Goal: Communication & Community: Ask a question

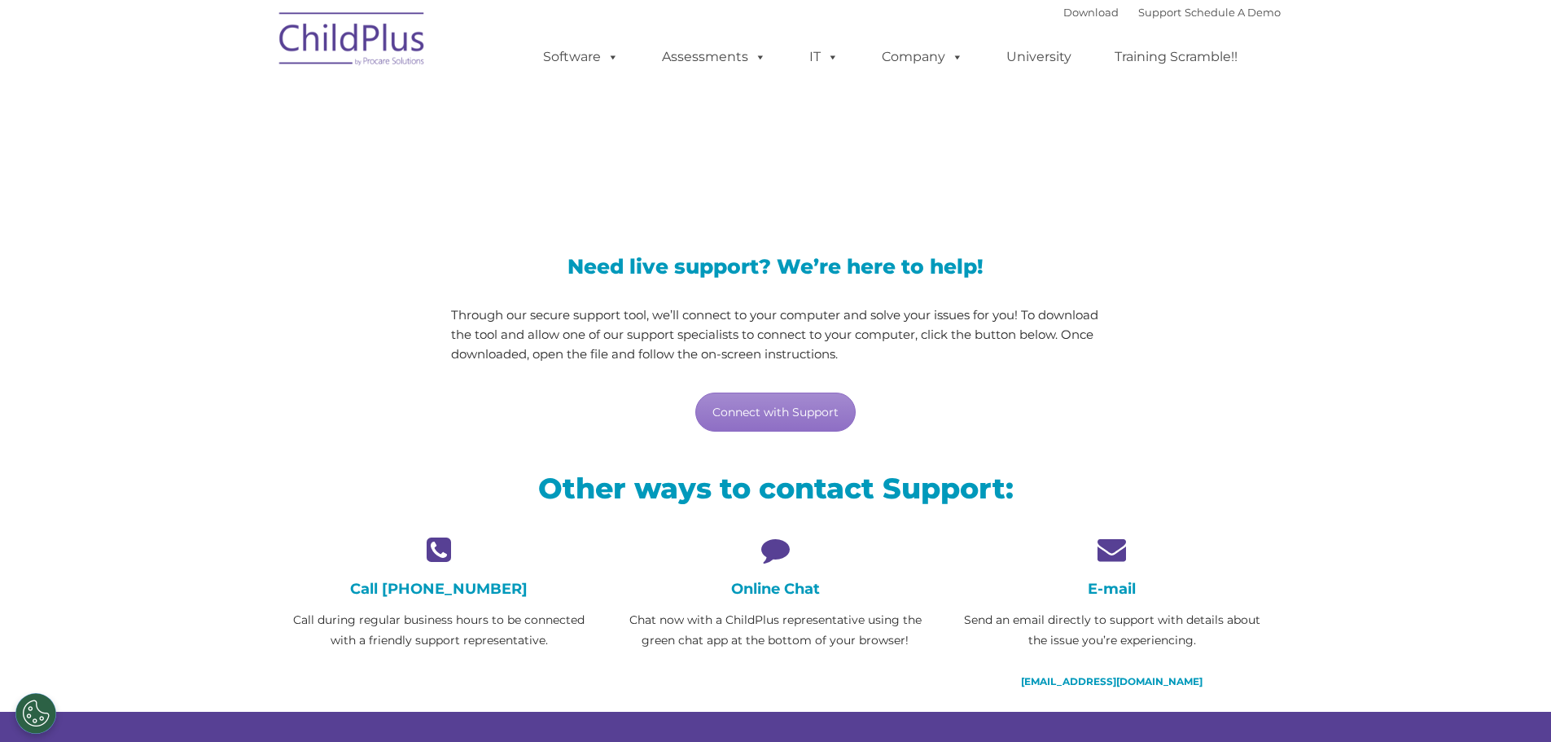
click at [772, 550] on icon at bounding box center [776, 549] width 312 height 28
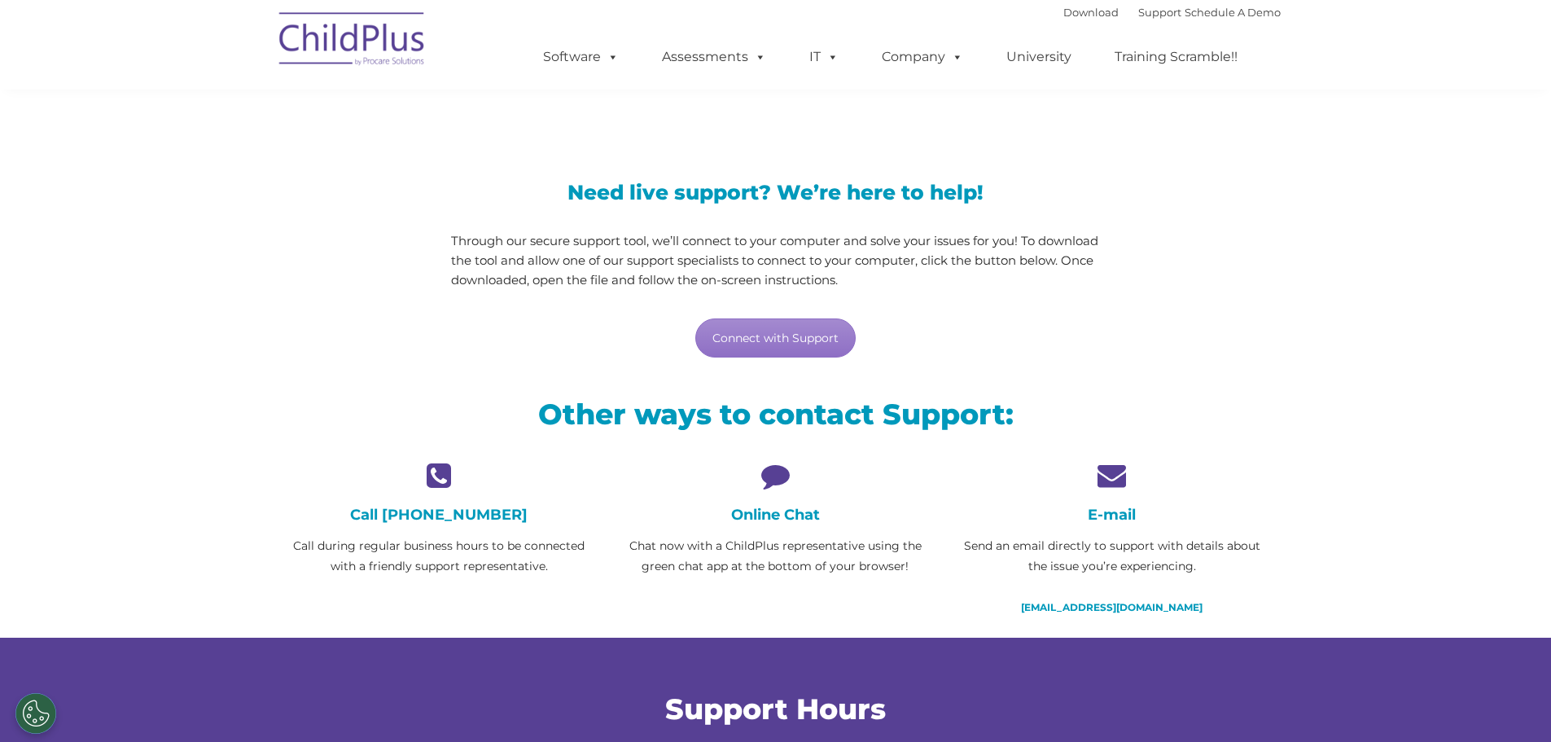
scroll to position [81, 0]
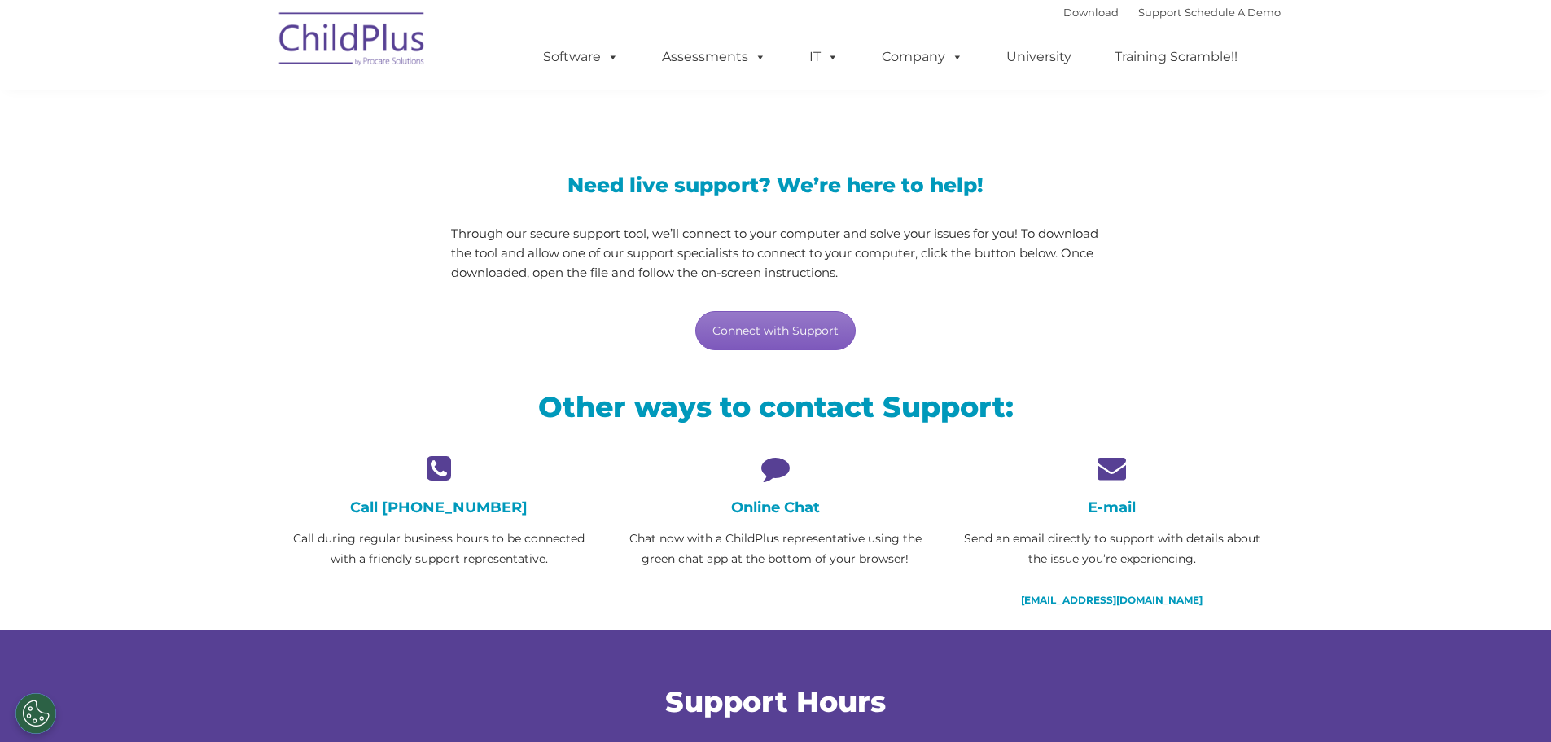
click at [794, 333] on link "Connect with Support" at bounding box center [775, 330] width 160 height 39
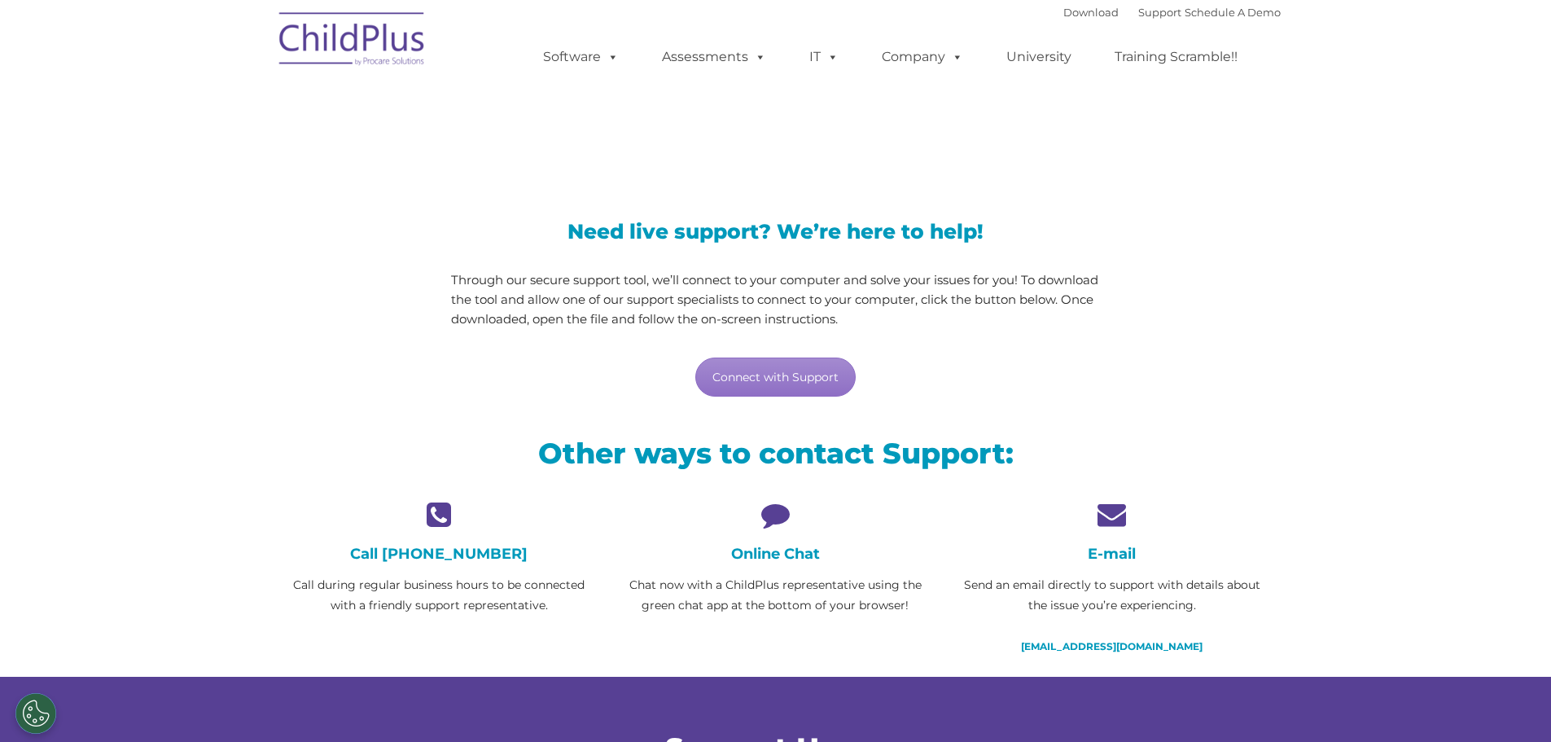
scroll to position [0, 0]
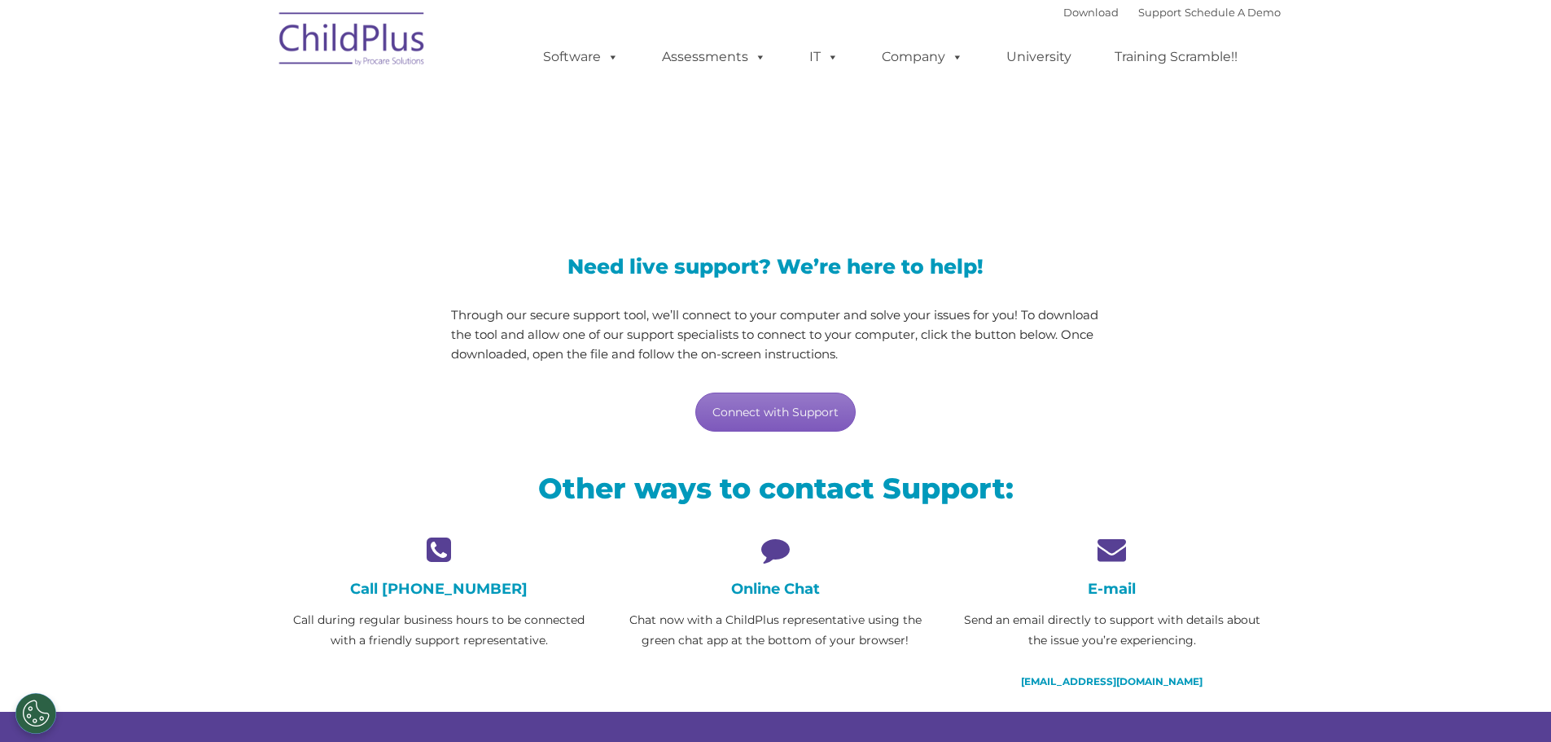
click at [800, 418] on link "Connect with Support" at bounding box center [775, 411] width 160 height 39
click at [743, 405] on link "Connect with Support" at bounding box center [775, 411] width 160 height 39
click at [1141, 14] on link "Support" at bounding box center [1159, 12] width 43 height 13
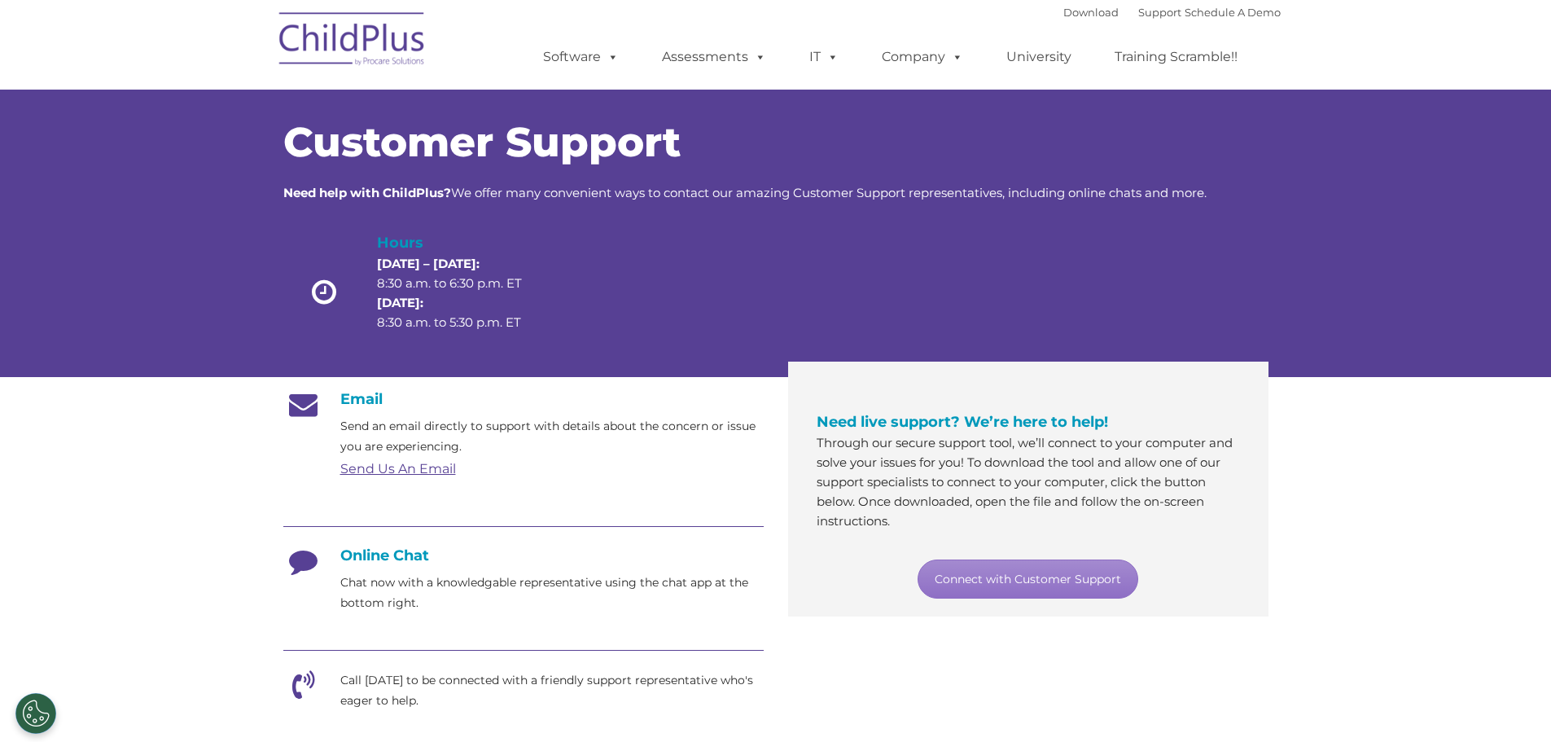
click at [382, 559] on h4 "Online Chat" at bounding box center [523, 555] width 480 height 18
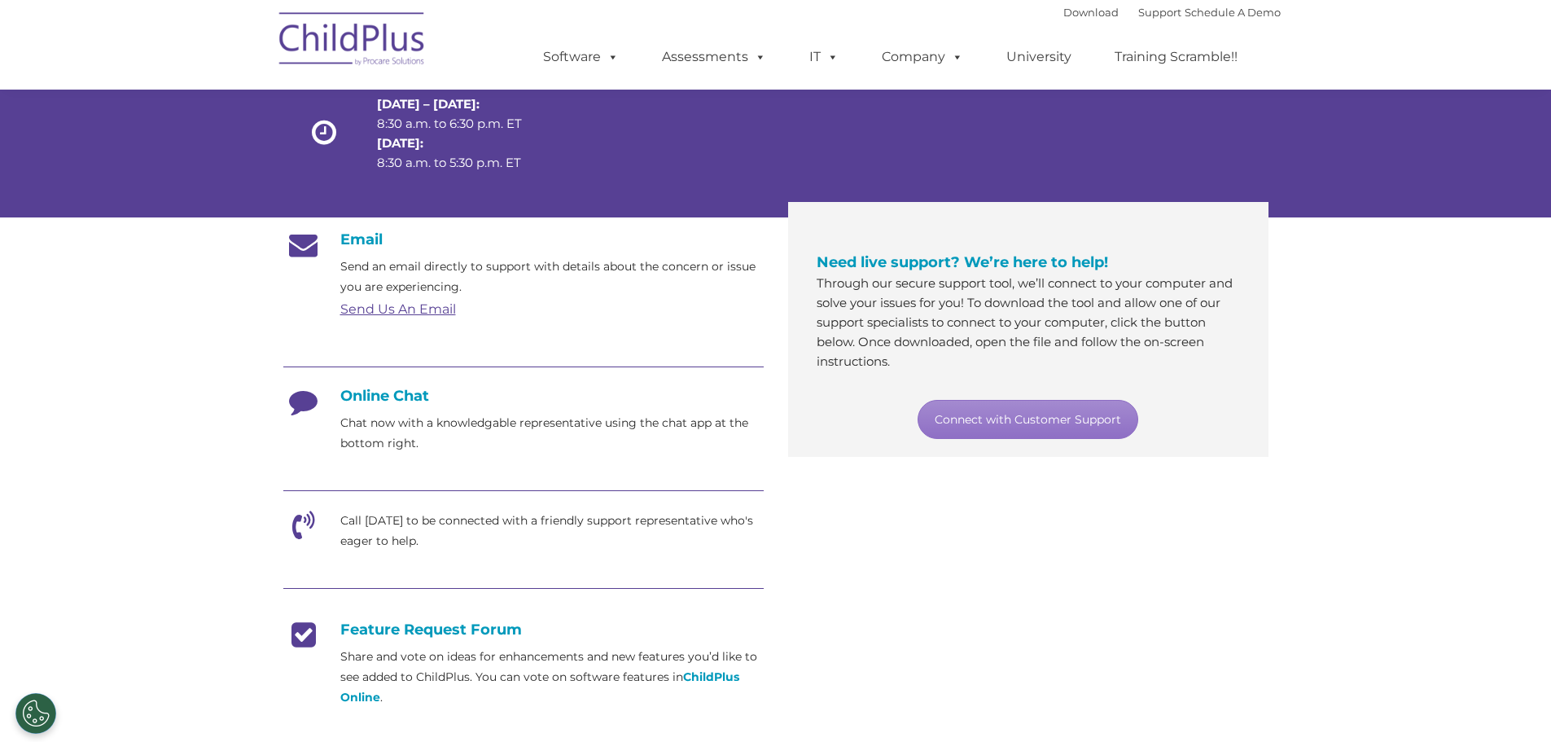
scroll to position [163, 0]
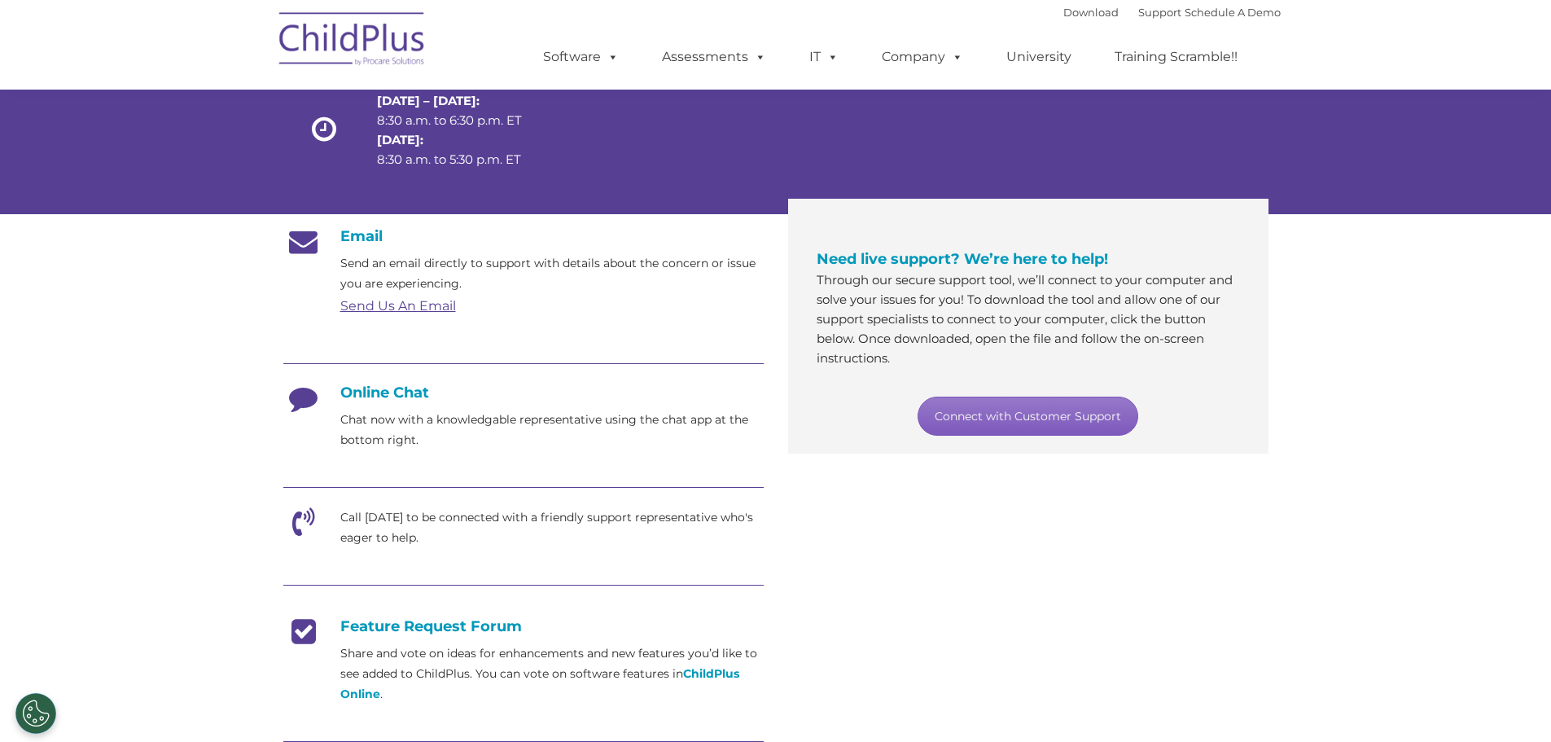
click at [1005, 422] on link "Connect with Customer Support" at bounding box center [1028, 416] width 221 height 39
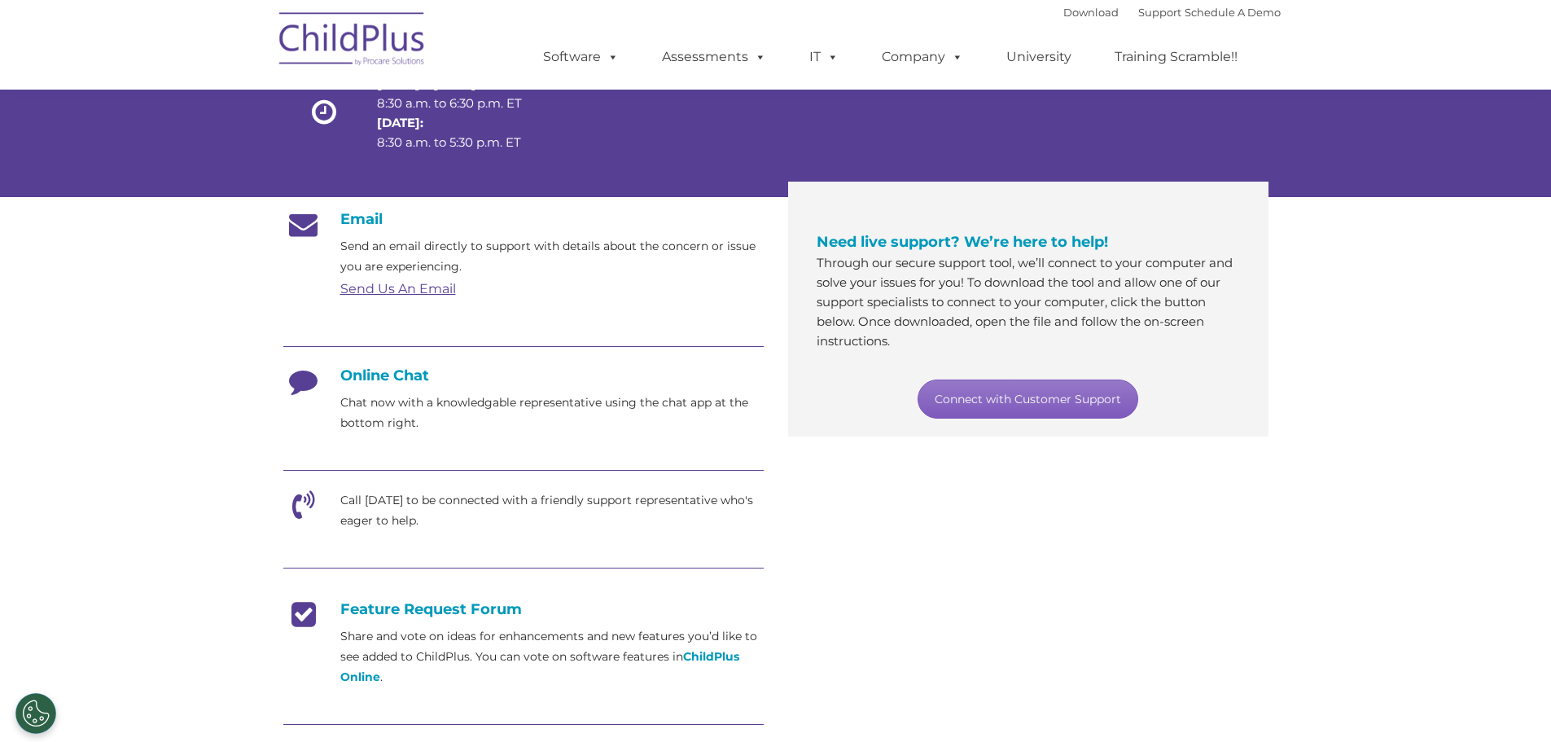
scroll to position [182, 0]
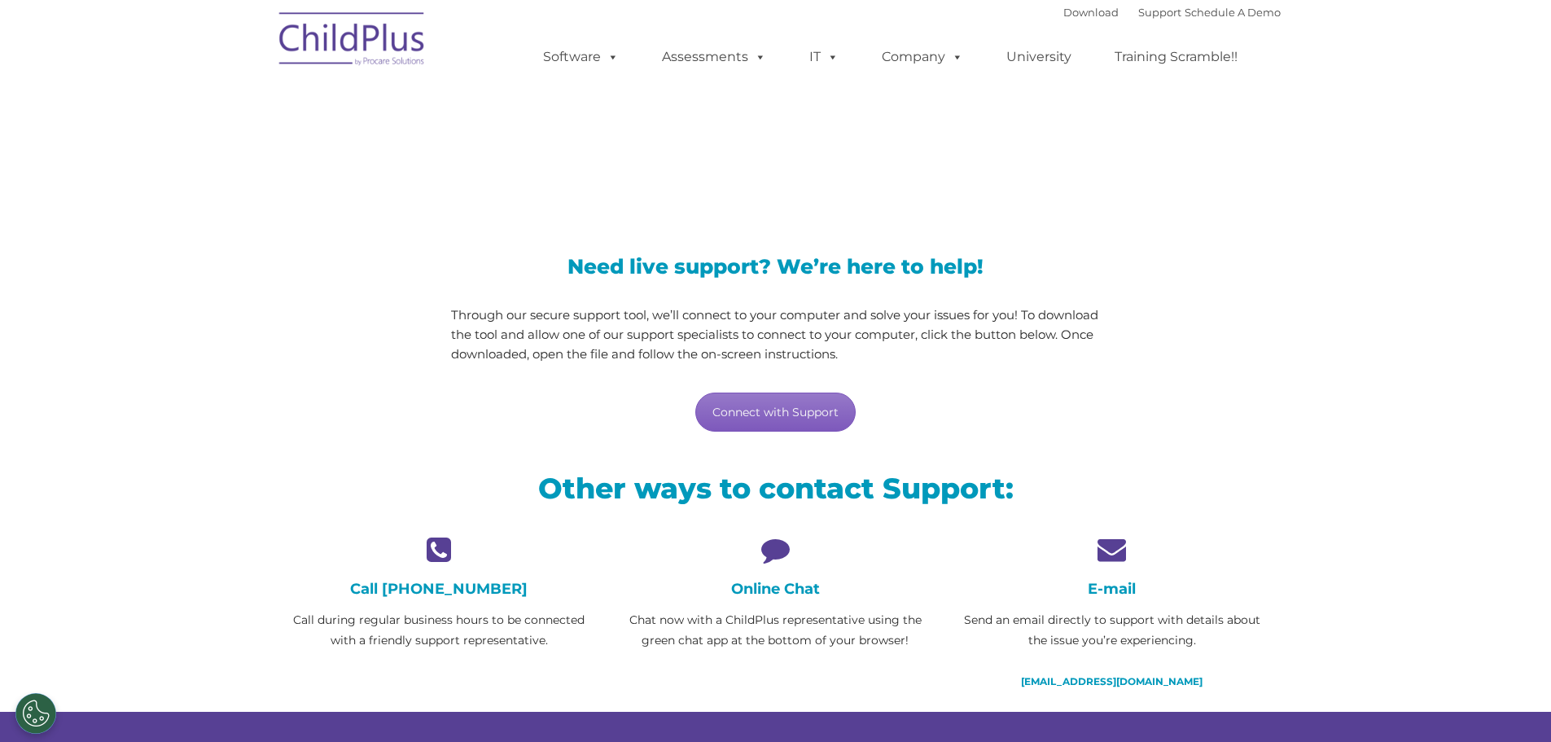
click at [774, 405] on link "Connect with Support" at bounding box center [775, 411] width 160 height 39
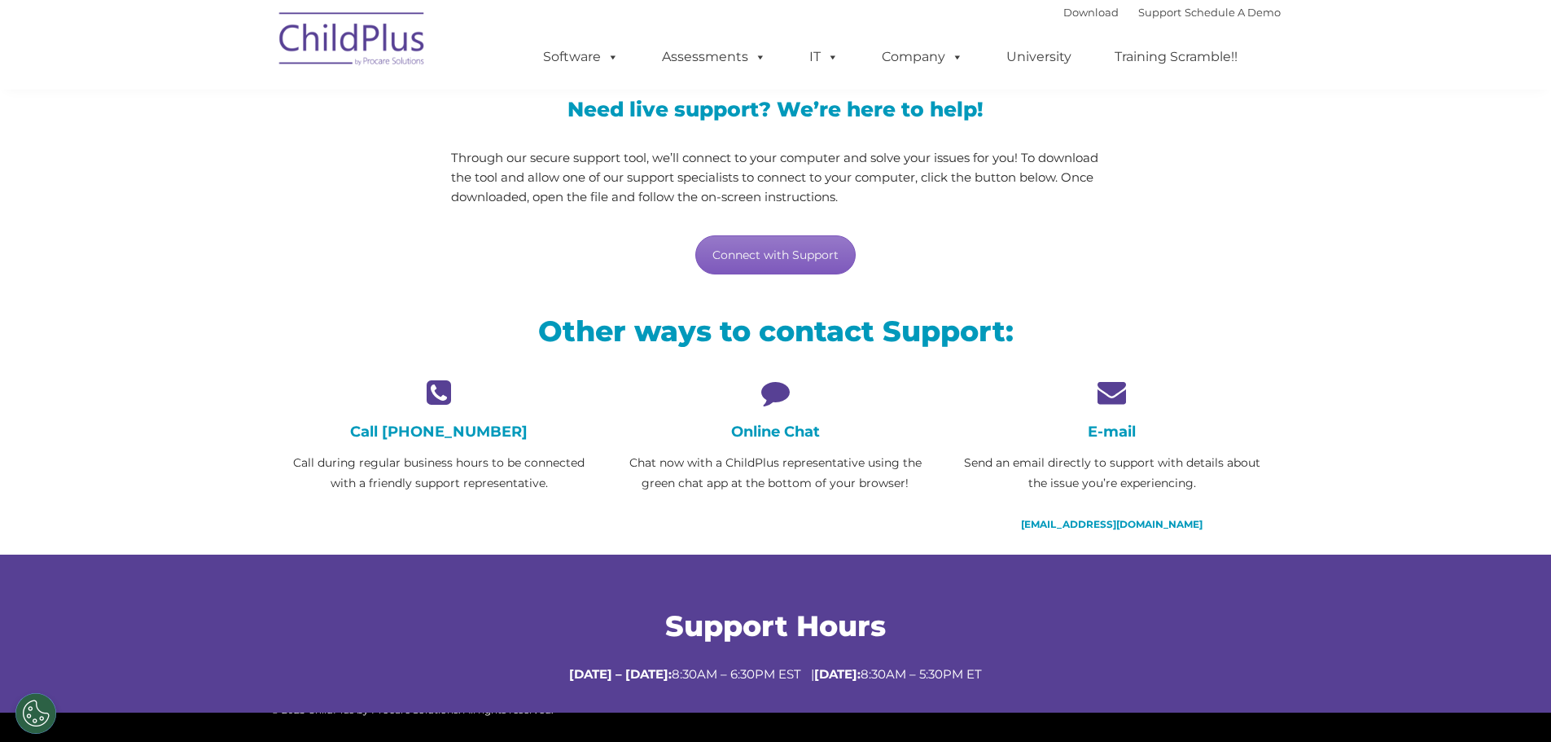
scroll to position [163, 0]
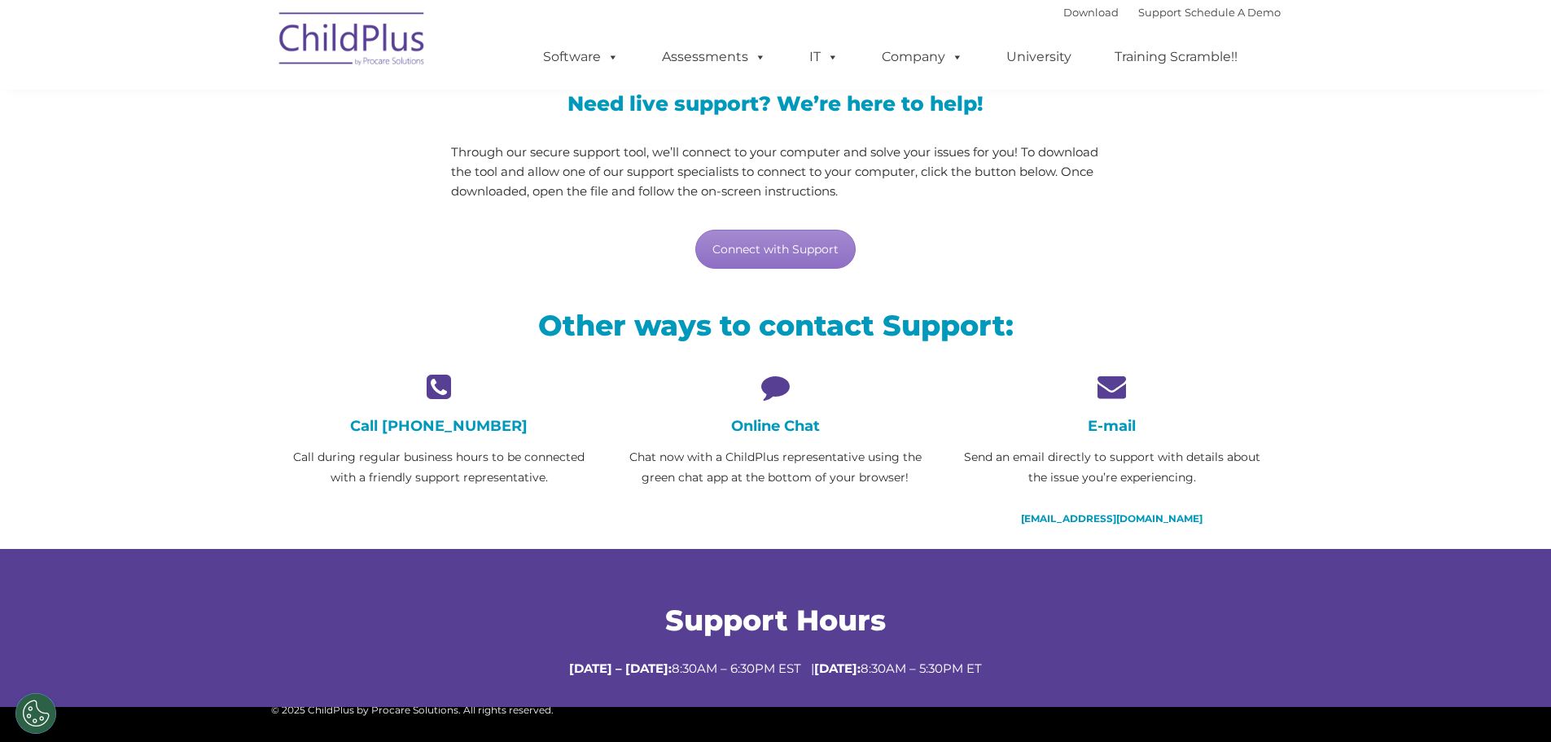
click at [769, 389] on icon at bounding box center [776, 386] width 312 height 28
click at [767, 428] on h4 "Online Chat" at bounding box center [776, 426] width 312 height 18
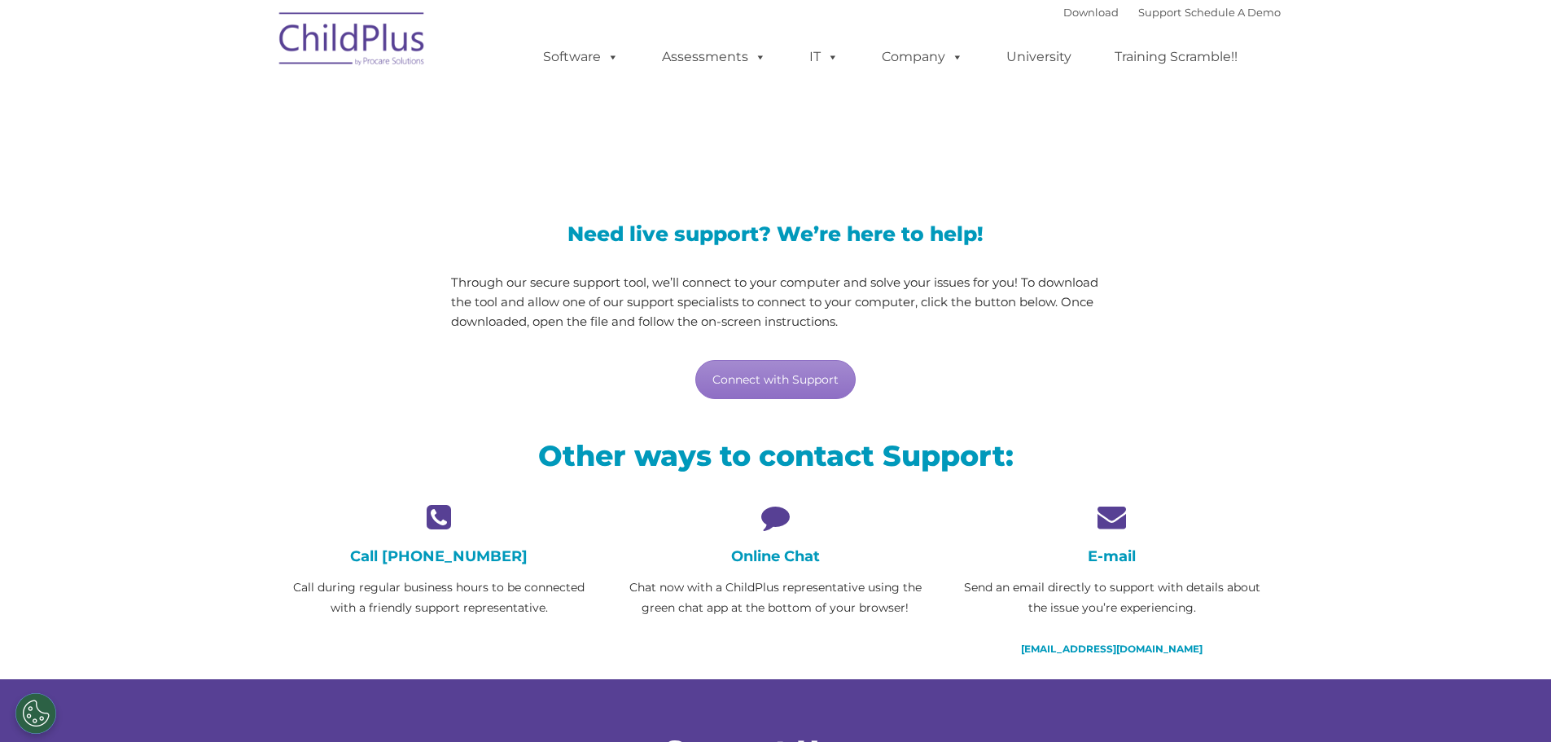
scroll to position [0, 0]
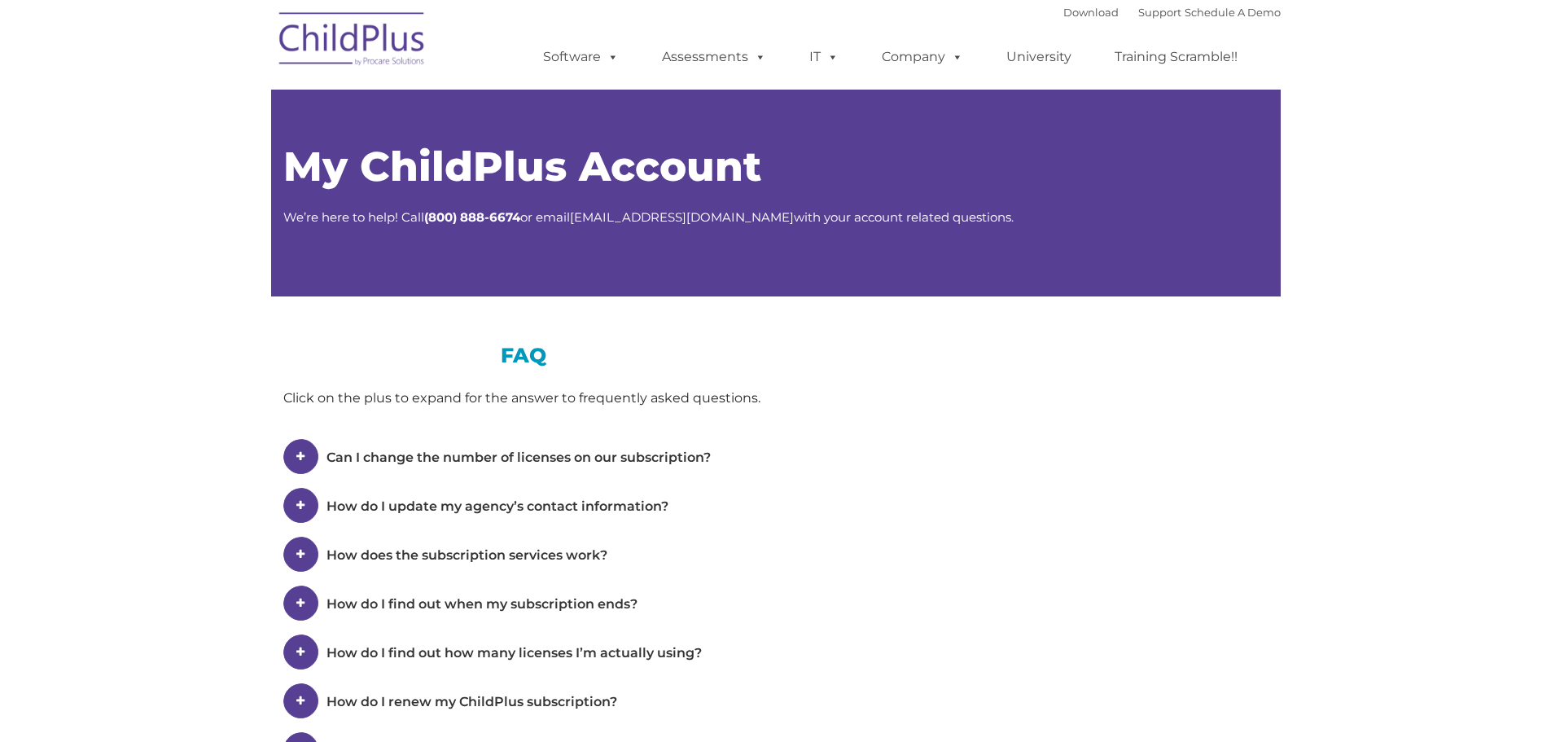
type input ""
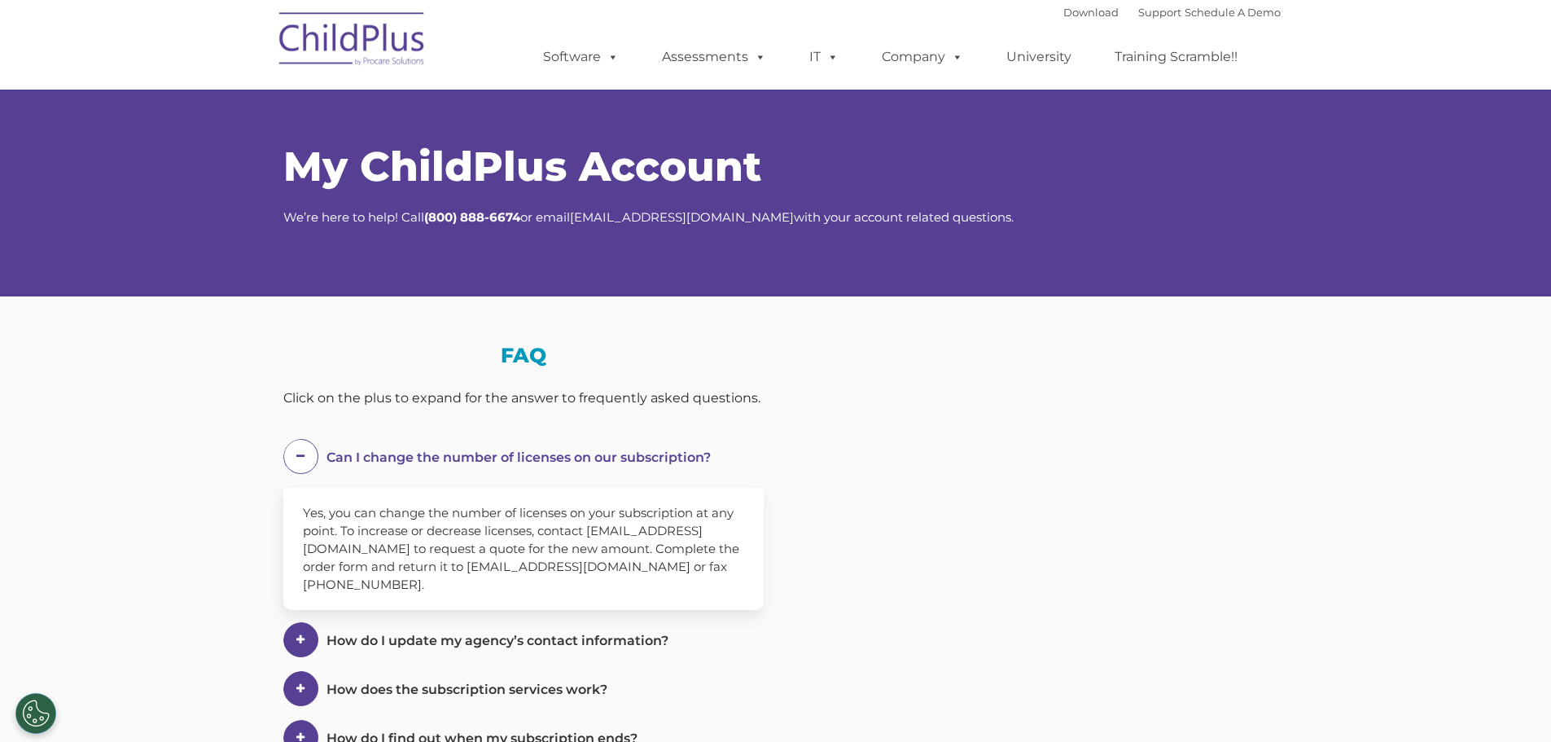
select select "MEDIUM"
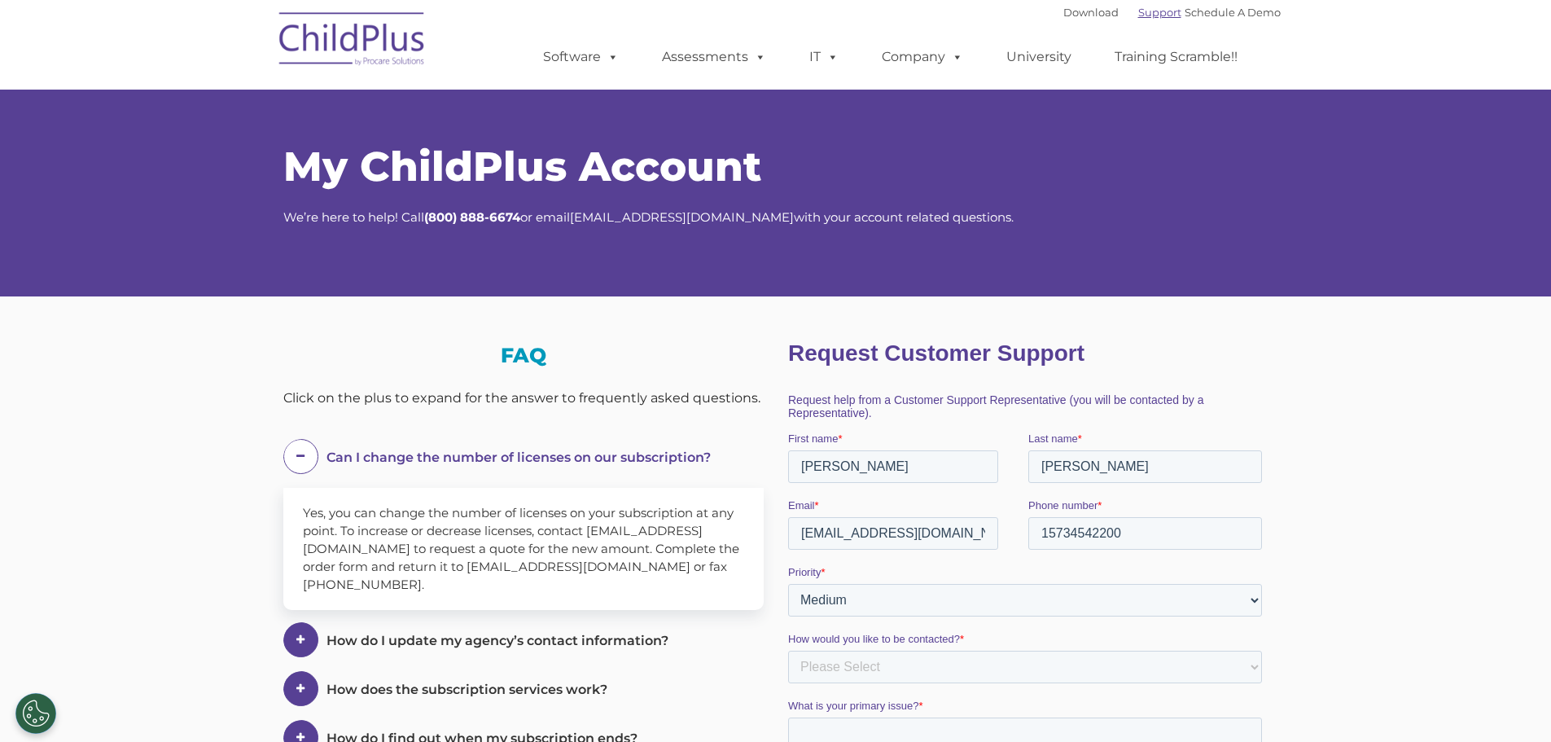
click at [1138, 15] on link "Support" at bounding box center [1159, 12] width 43 height 13
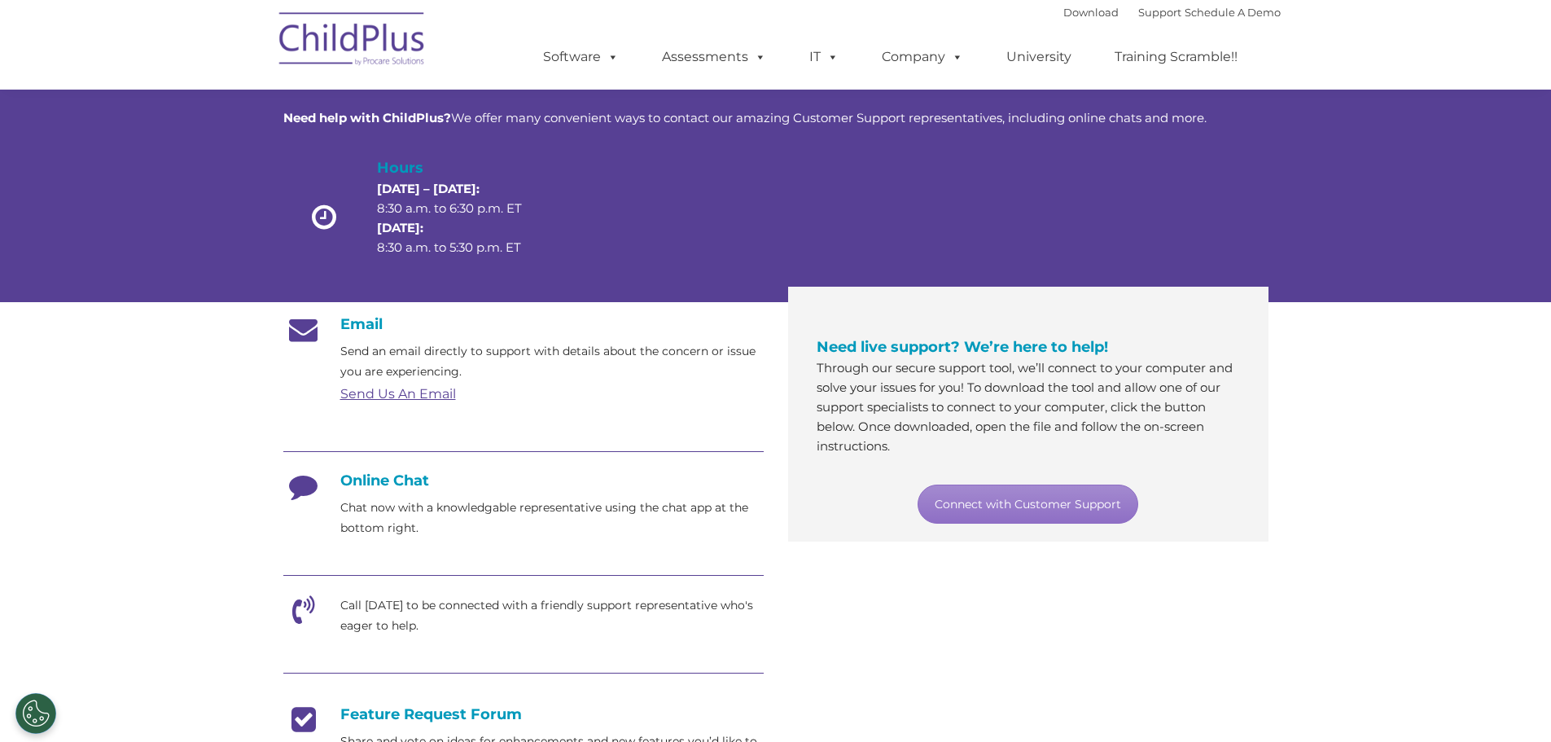
scroll to position [81, 0]
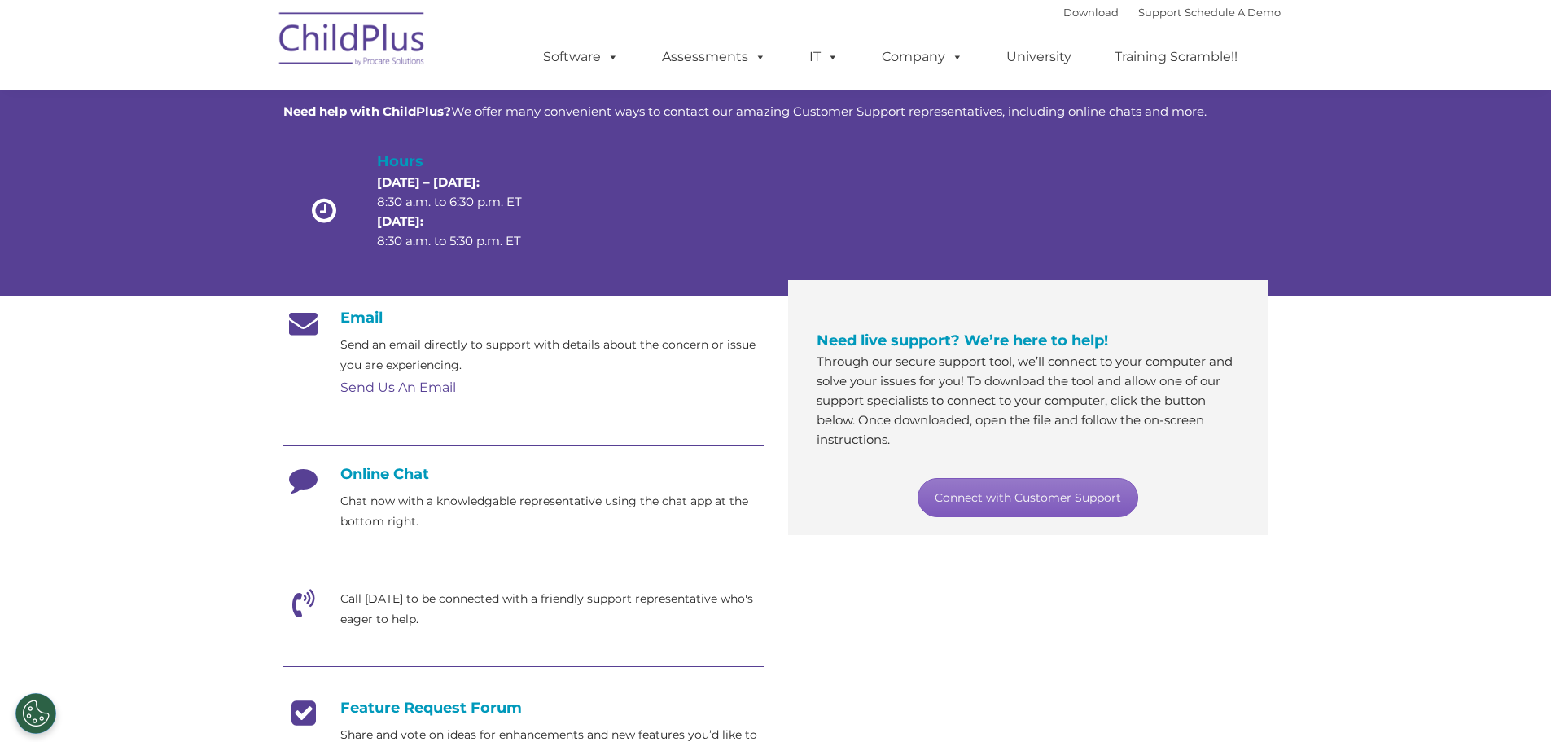
click at [1046, 497] on link "Connect with Customer Support" at bounding box center [1028, 497] width 221 height 39
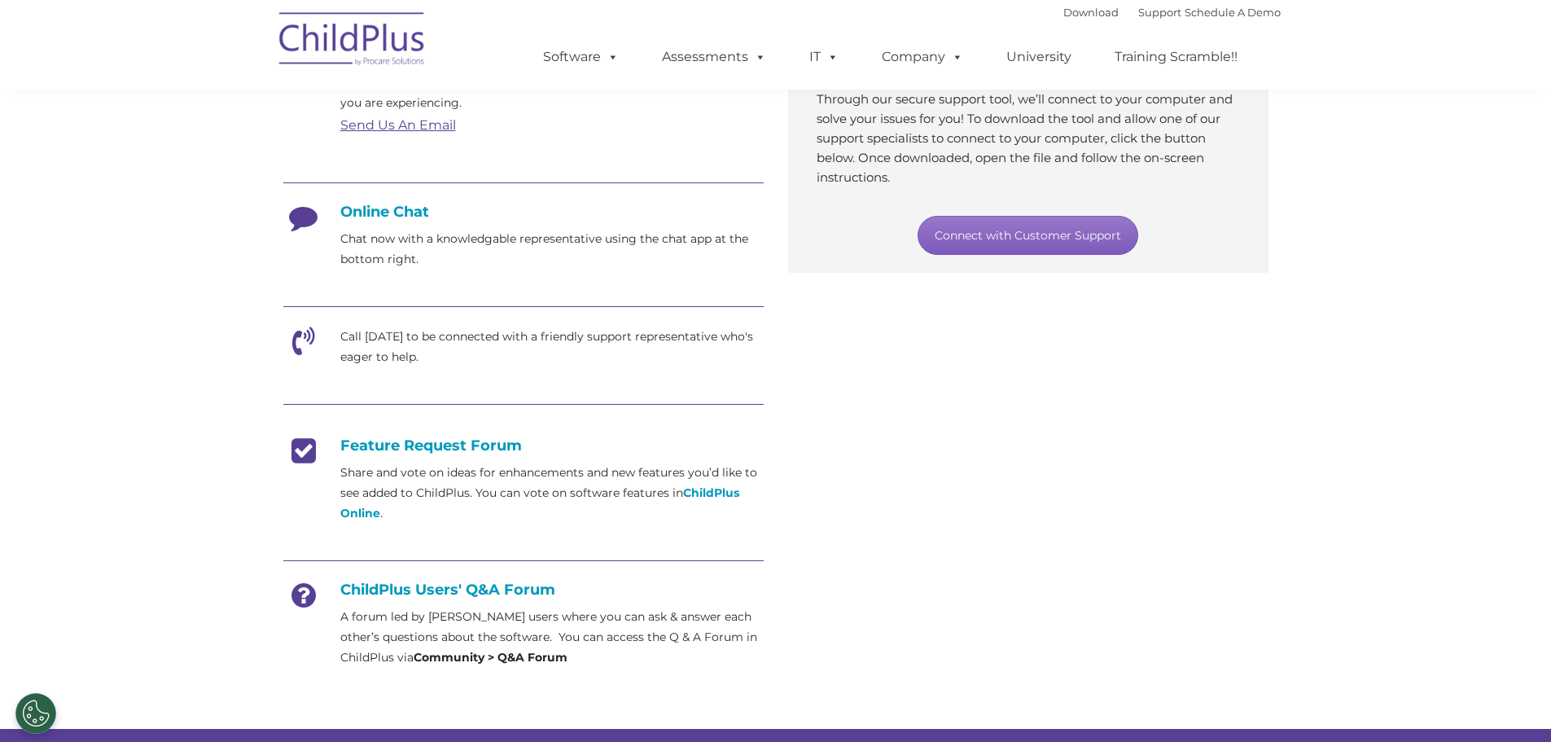
scroll to position [0, 0]
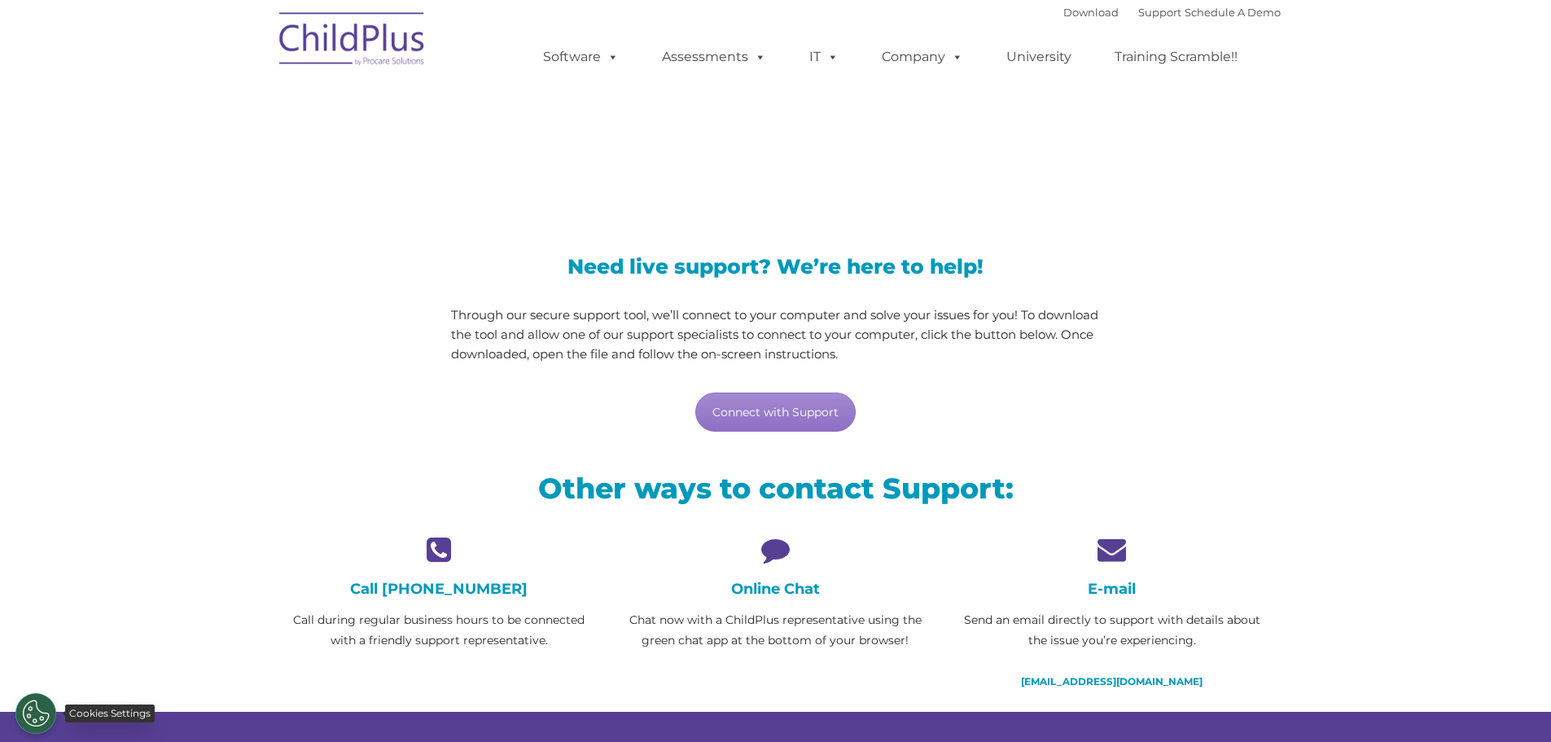
click at [33, 713] on button "Cookies Settings" at bounding box center [35, 713] width 41 height 41
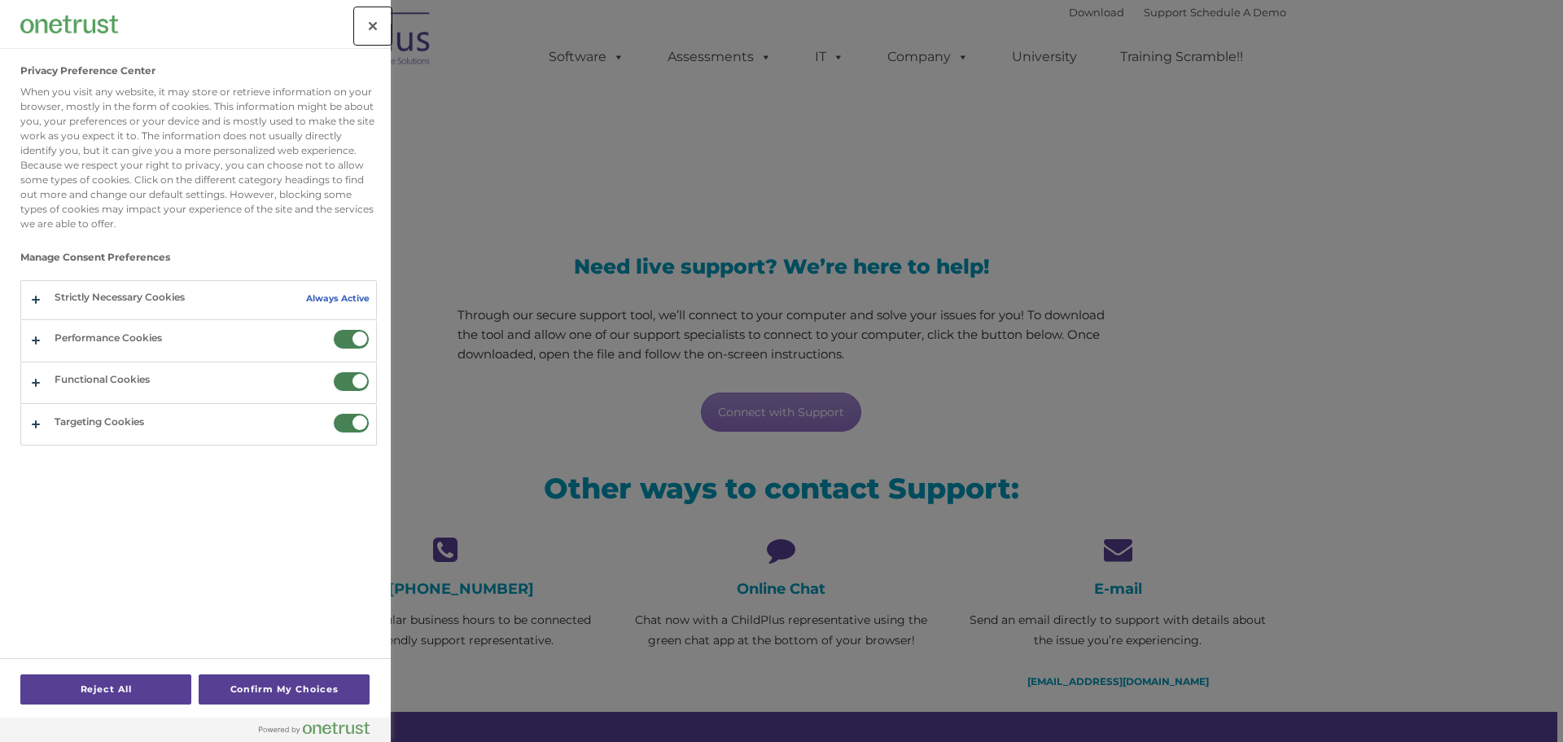
click at [379, 31] on button "Close" at bounding box center [373, 26] width 36 height 36
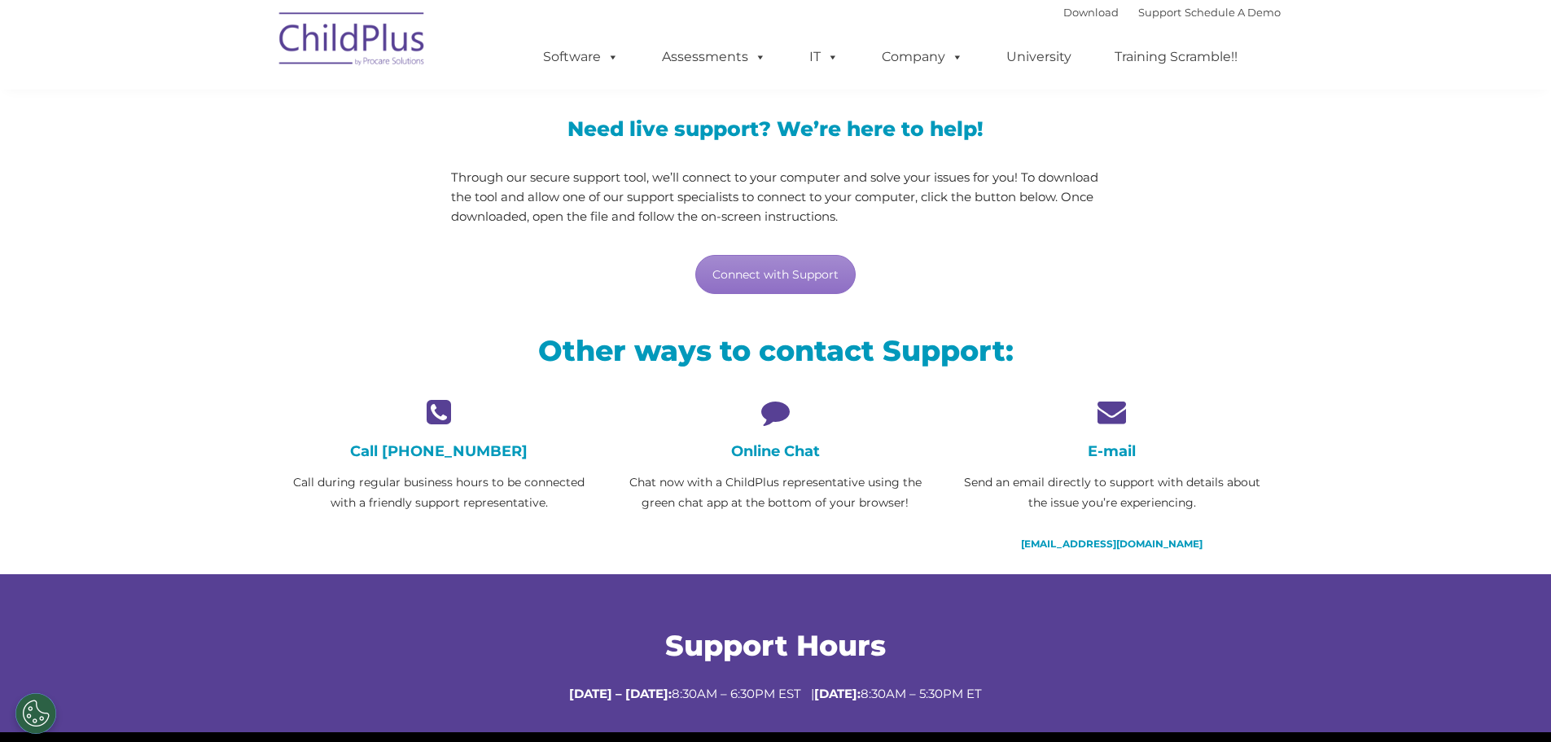
scroll to position [121, 0]
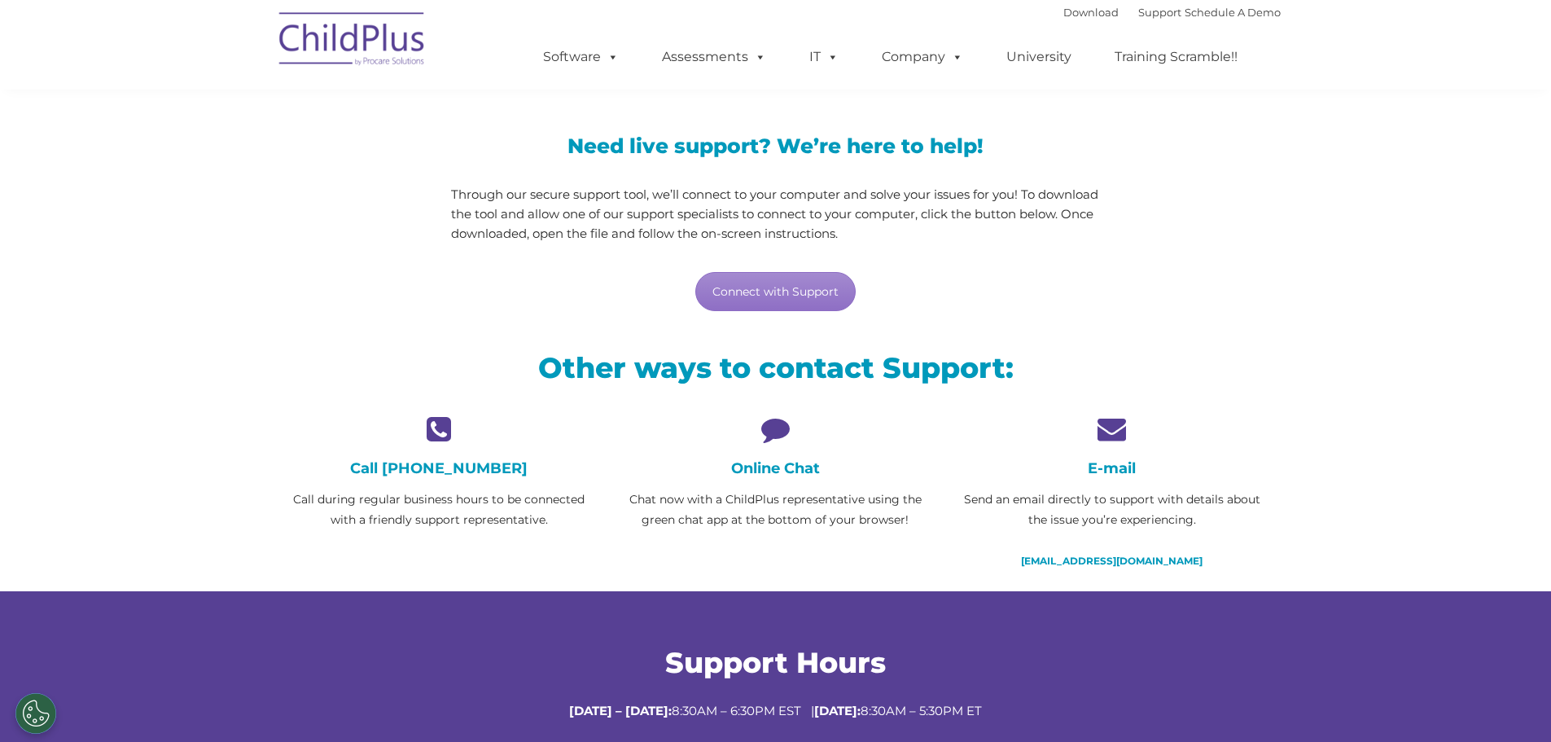
click at [780, 432] on icon at bounding box center [776, 428] width 312 height 28
drag, startPoint x: 794, startPoint y: 294, endPoint x: 1233, endPoint y: 270, distance: 439.6
click at [794, 294] on link "Connect with Support" at bounding box center [775, 291] width 160 height 39
click at [1454, 370] on section "LiveSupport with SplashTop Need live support? We’re here to help! Through our s…" at bounding box center [775, 314] width 1551 height 870
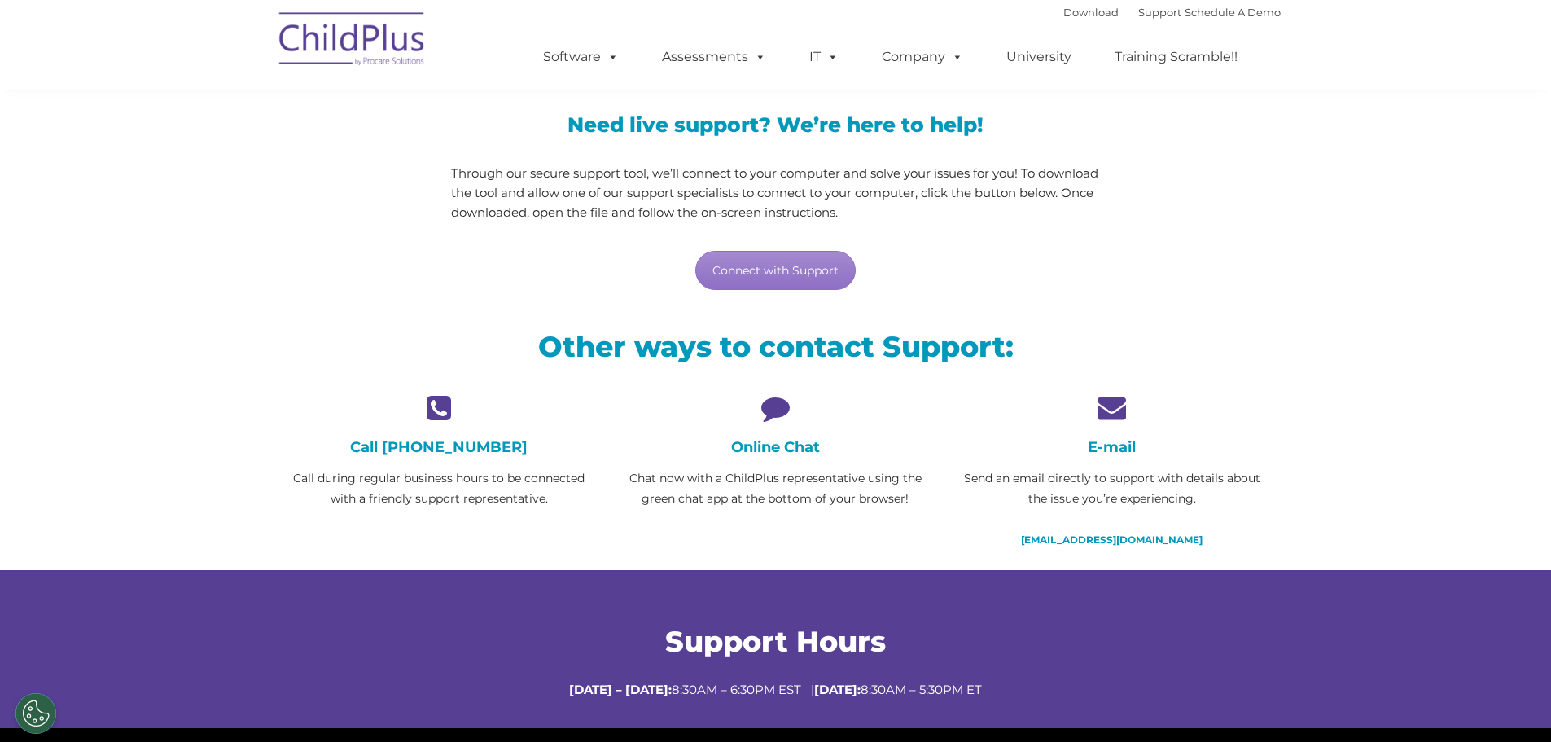
scroll to position [0, 0]
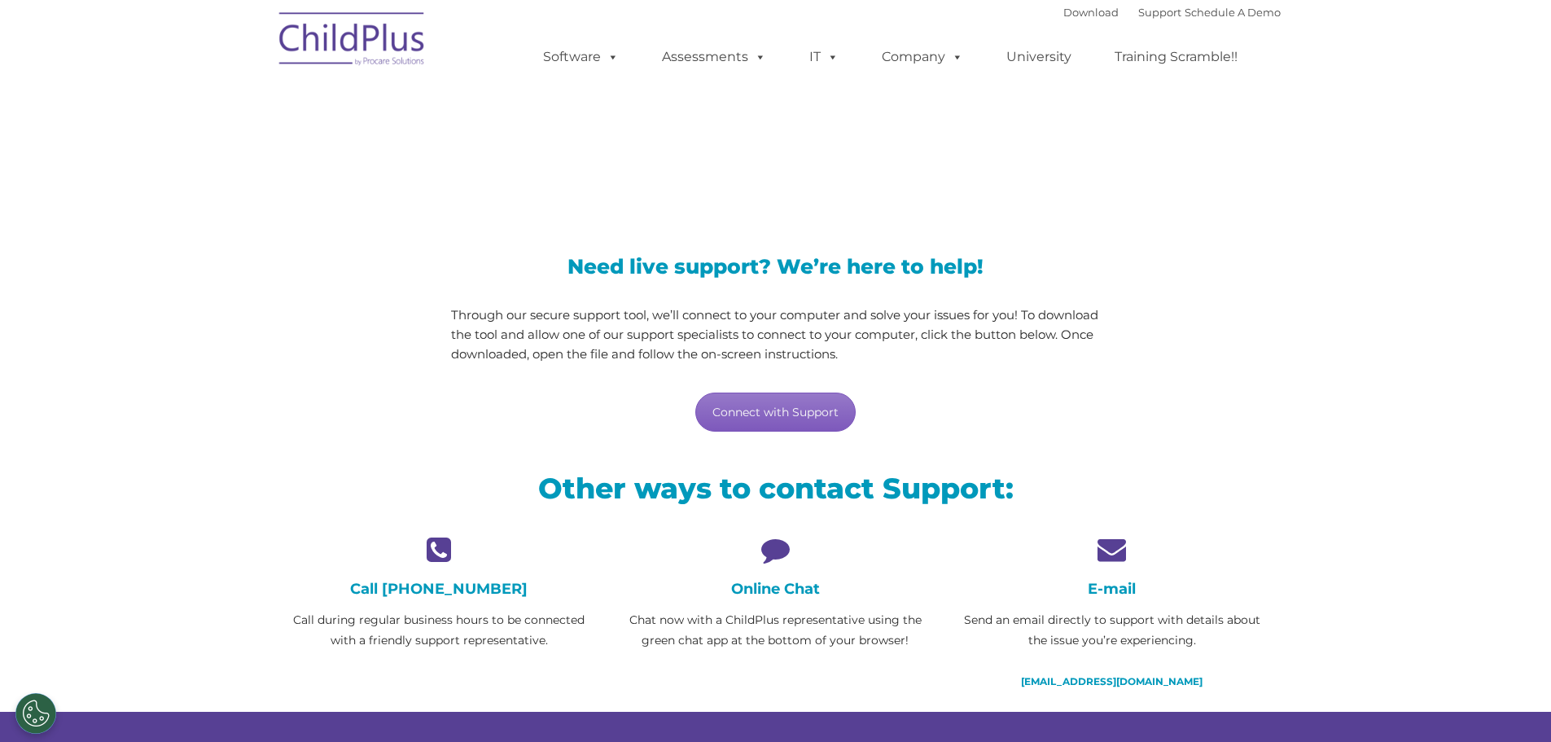
click at [771, 418] on link "Connect with Support" at bounding box center [775, 411] width 160 height 39
drag, startPoint x: 791, startPoint y: 545, endPoint x: 777, endPoint y: 559, distance: 20.2
click at [784, 554] on icon at bounding box center [776, 549] width 312 height 28
click at [778, 572] on div "Online Chat Chat now with a ChildPlus representative using the green chat app a…" at bounding box center [776, 593] width 312 height 116
click at [777, 594] on h4 "Online Chat" at bounding box center [776, 589] width 312 height 18
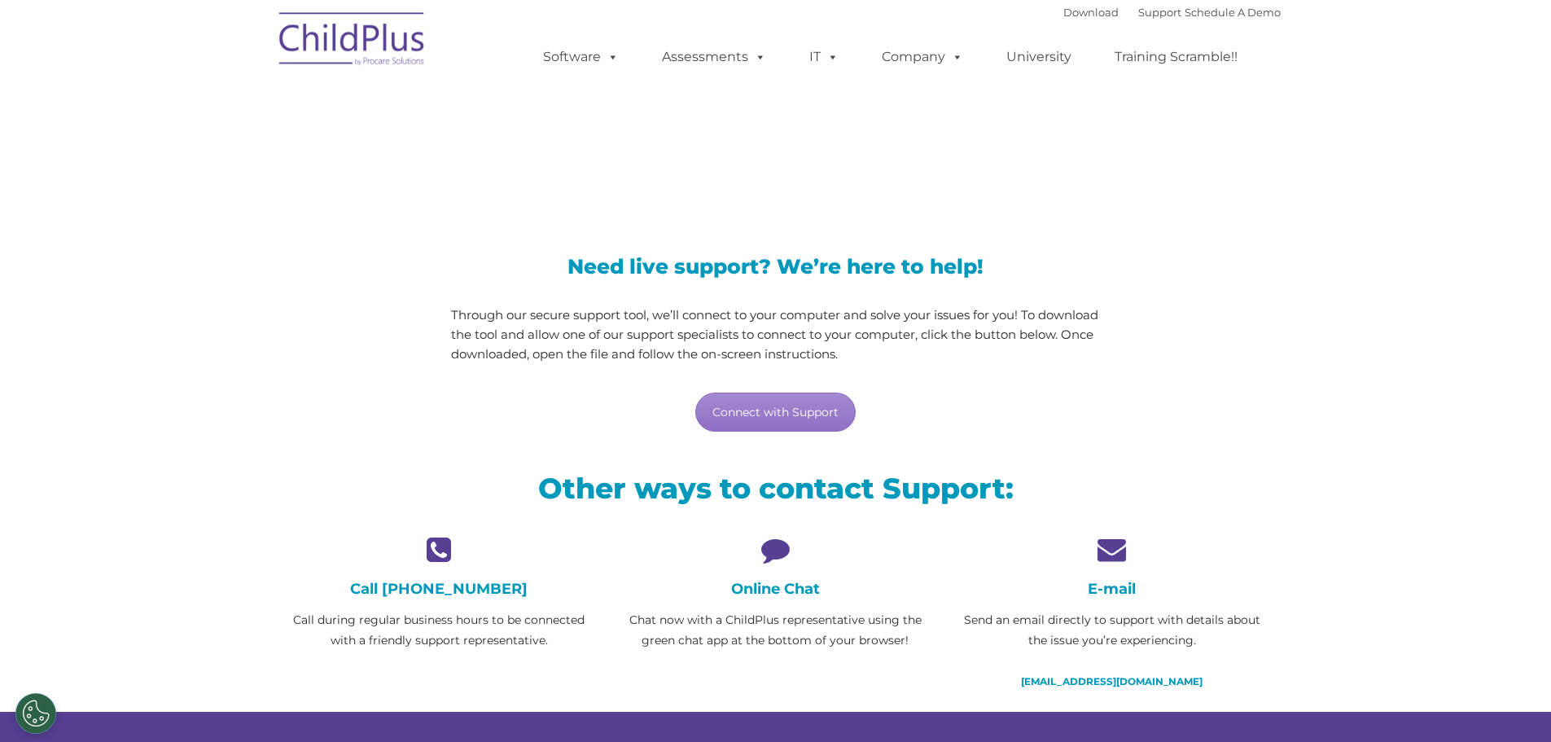
click at [802, 594] on h4 "Online Chat" at bounding box center [776, 589] width 312 height 18
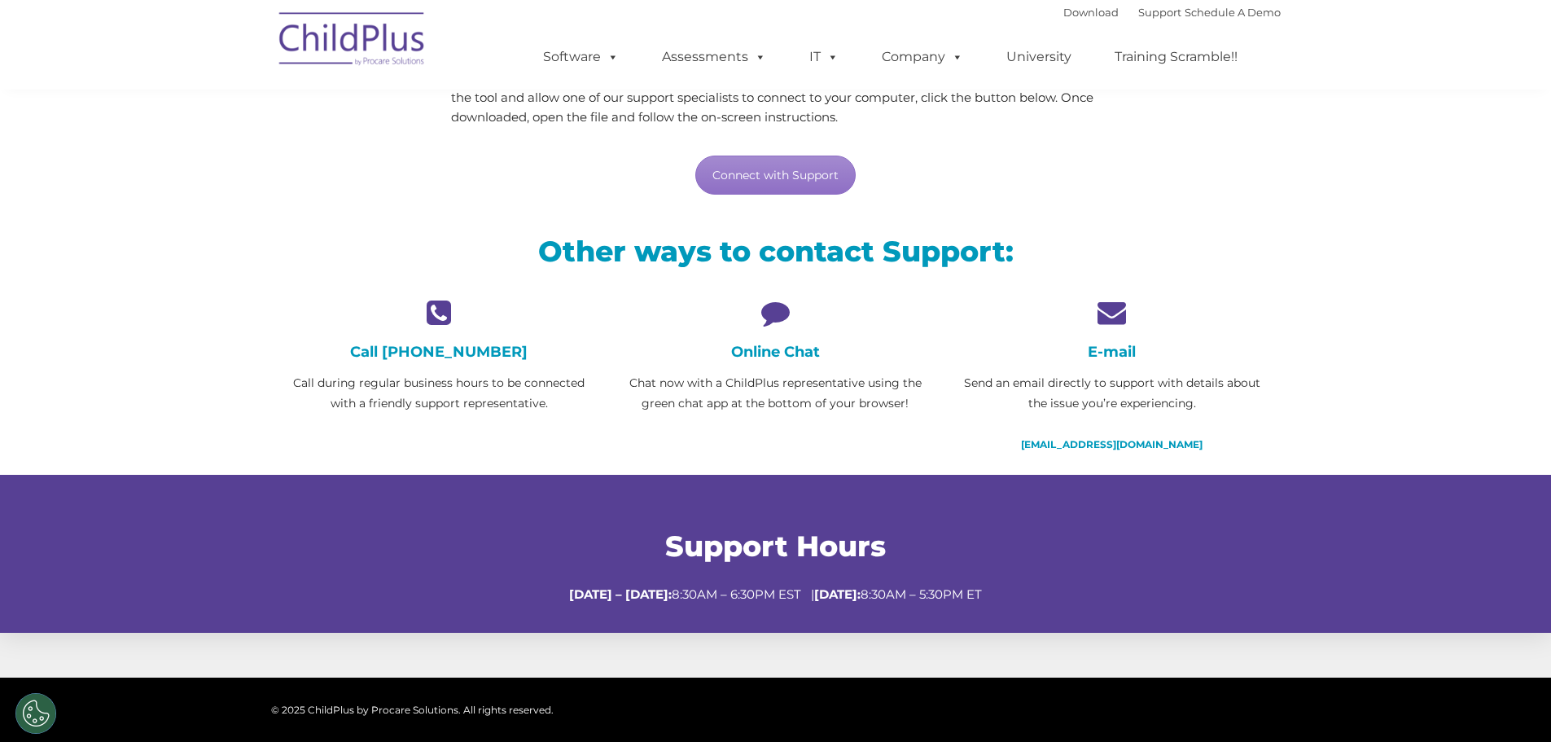
scroll to position [246, 0]
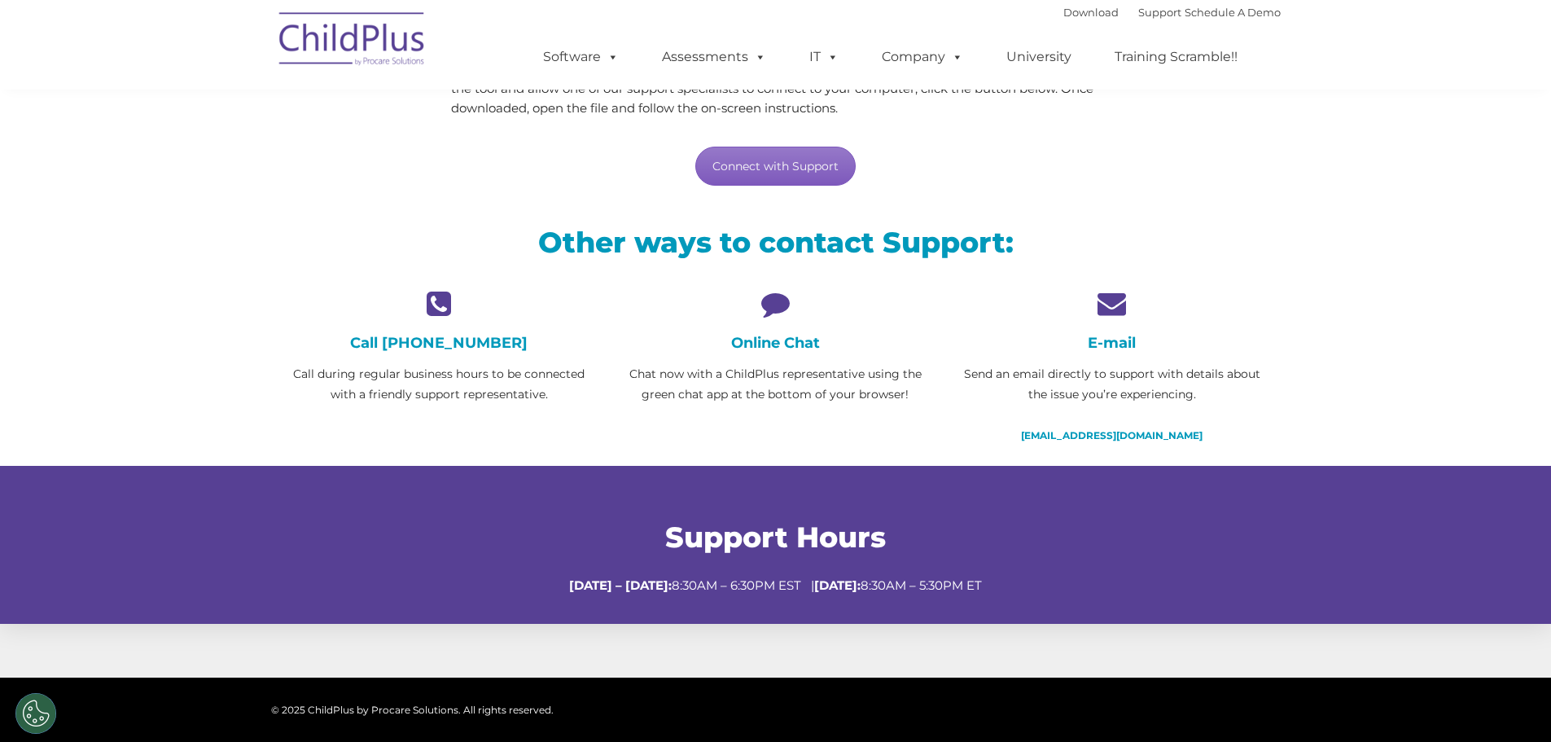
click at [795, 160] on link "Connect with Support" at bounding box center [775, 166] width 160 height 39
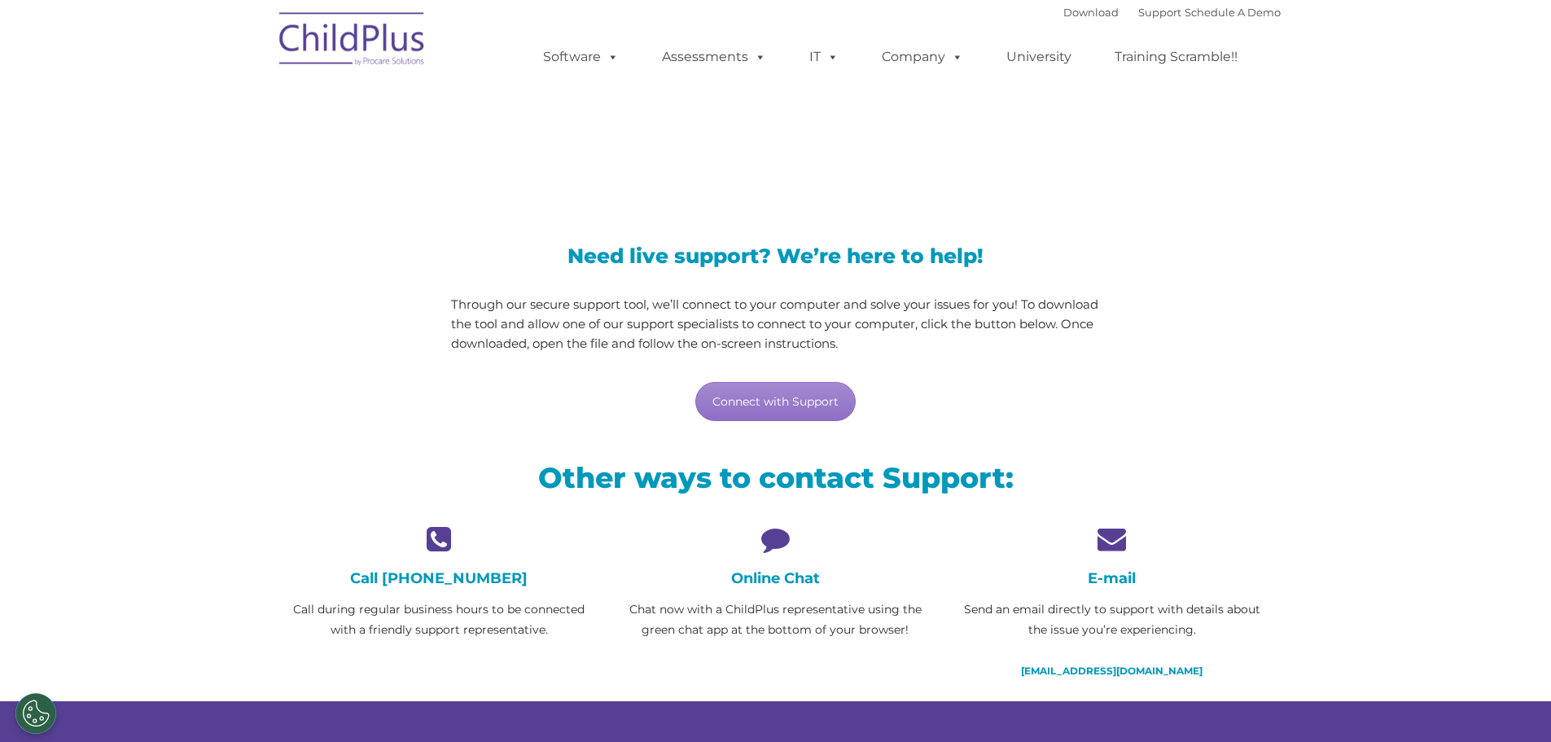
scroll to position [0, 0]
